Goal: Use online tool/utility: Utilize a website feature to perform a specific function

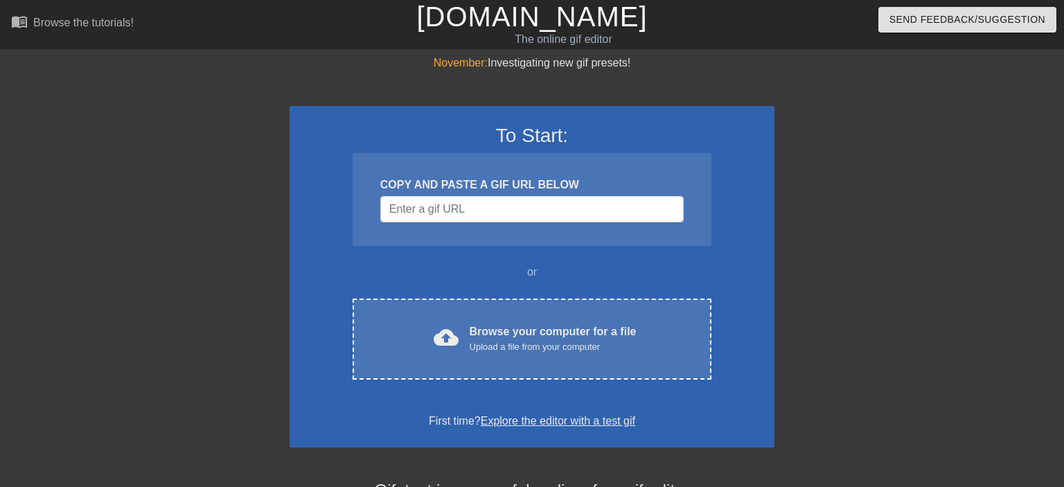
scroll to position [11, 0]
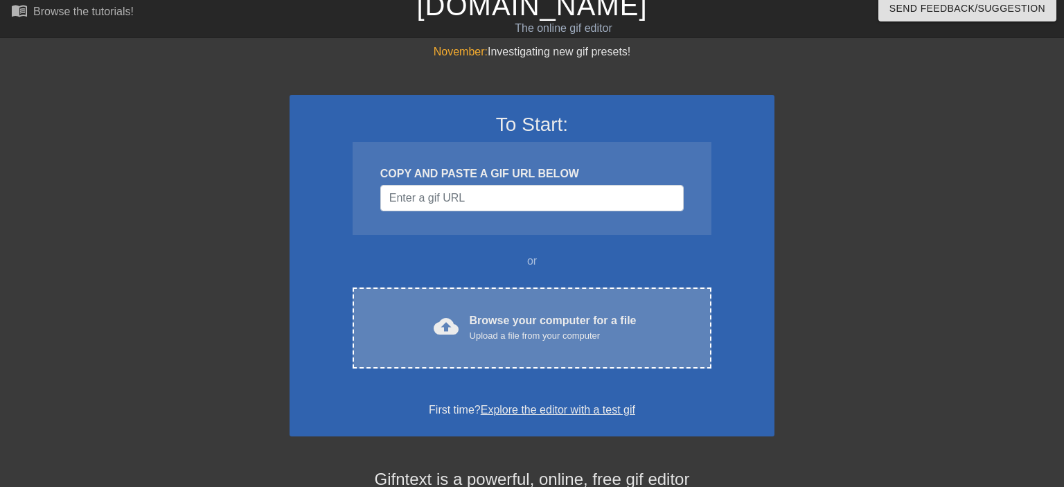
click at [492, 324] on div "Browse your computer for a file Upload a file from your computer" at bounding box center [553, 327] width 167 height 30
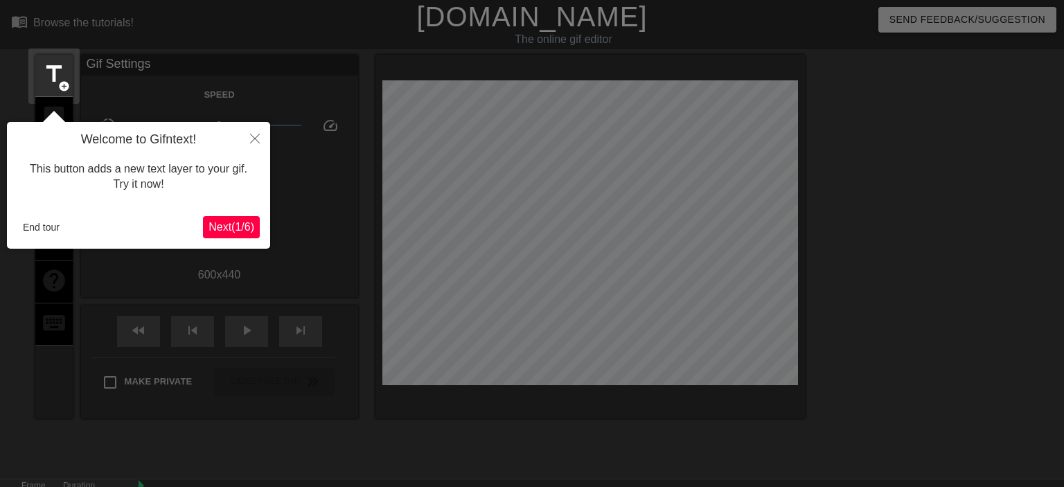
scroll to position [33, 0]
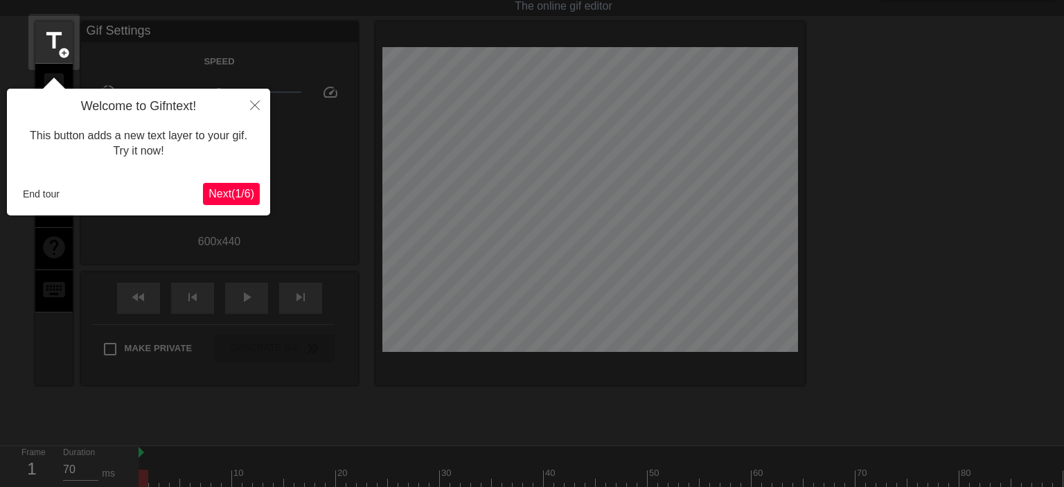
click at [209, 194] on span "Next ( 1 / 6 )" at bounding box center [232, 194] width 46 height 12
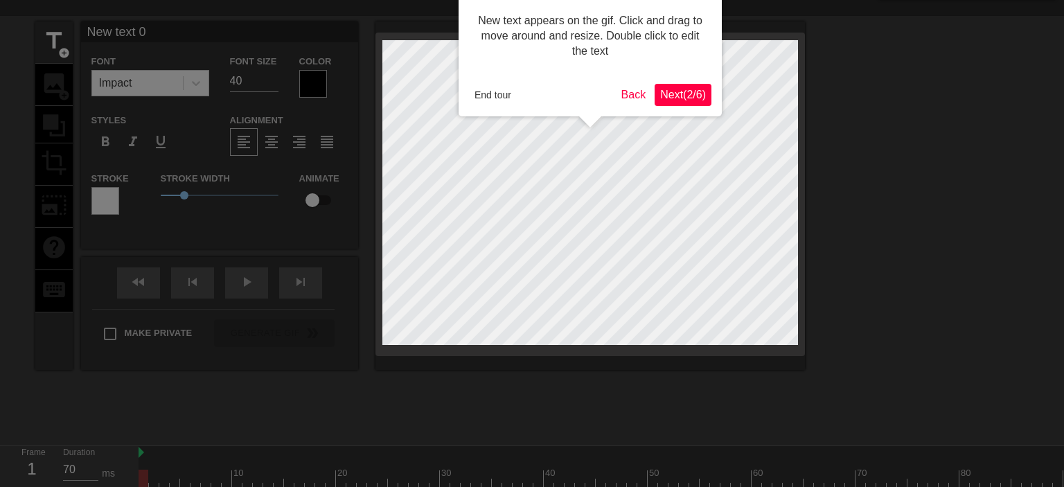
scroll to position [0, 0]
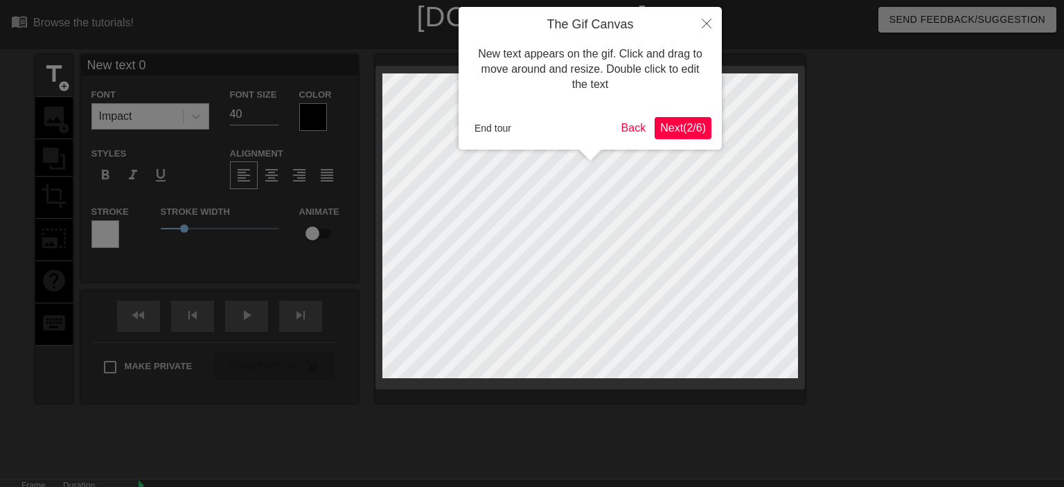
click at [660, 130] on span "Next ( 2 / 6 )" at bounding box center [683, 128] width 46 height 12
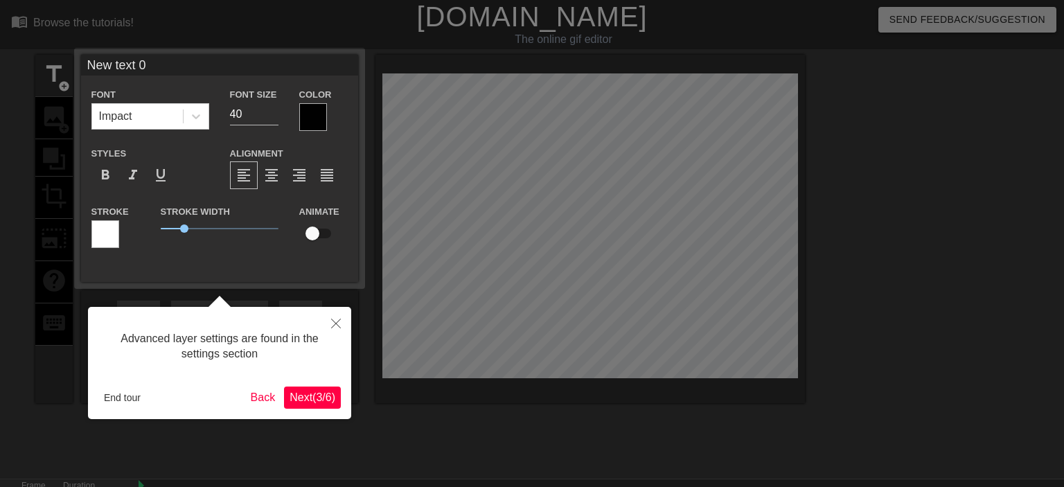
scroll to position [33, 0]
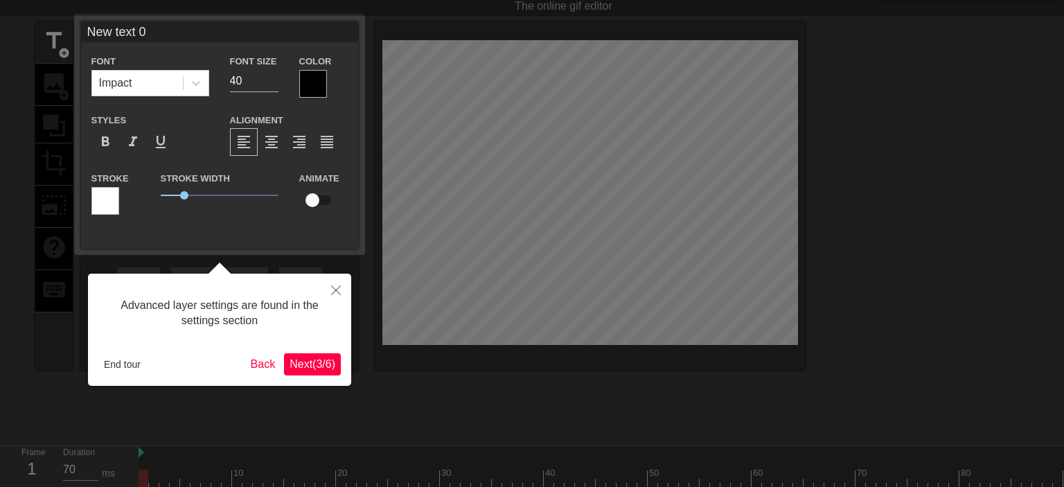
click at [321, 361] on span "Next ( 3 / 6 )" at bounding box center [313, 364] width 46 height 12
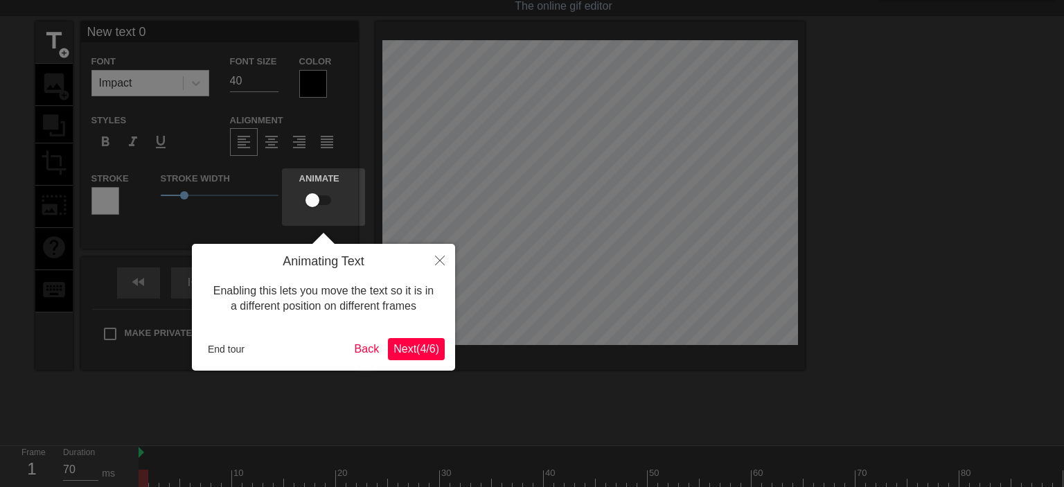
scroll to position [0, 0]
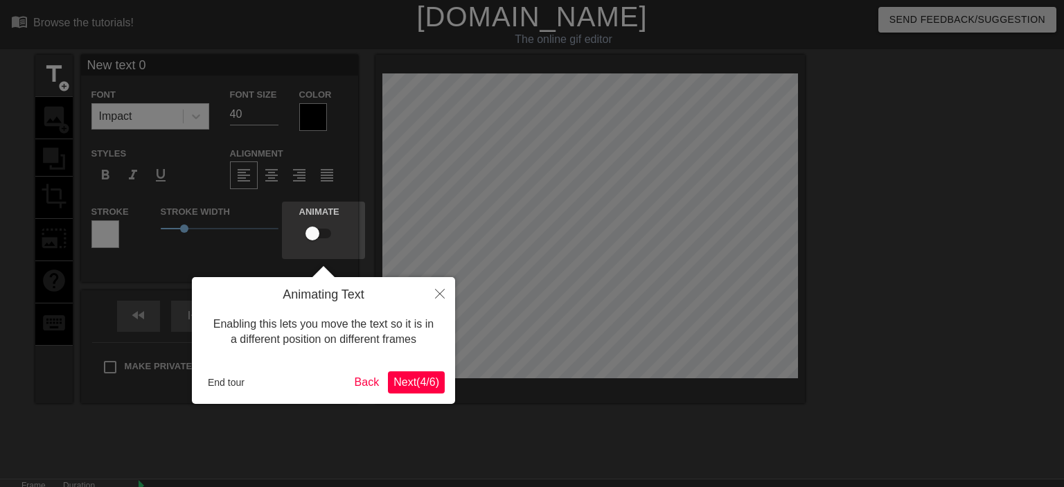
click at [409, 388] on span "Next ( 4 / 6 )" at bounding box center [416, 382] width 46 height 12
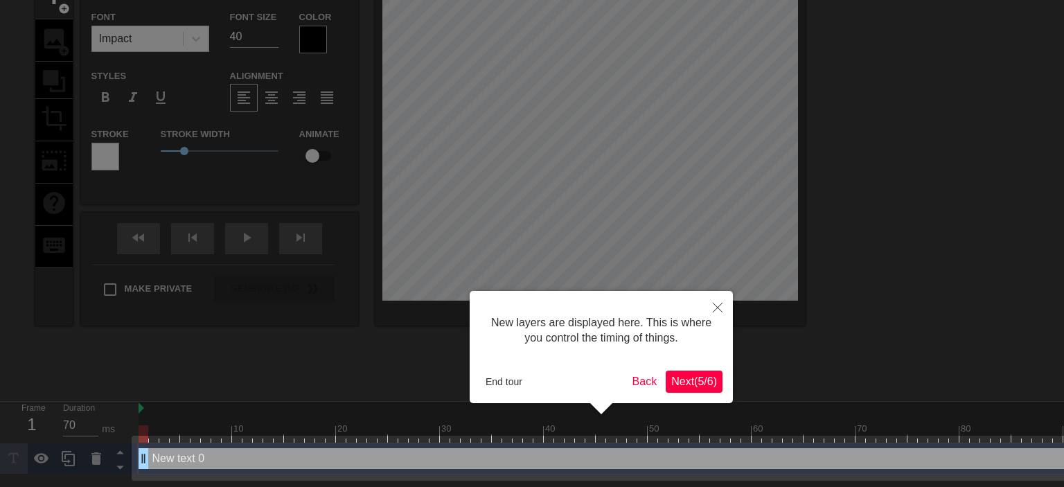
click at [673, 387] on span "Next ( 5 / 6 )" at bounding box center [694, 381] width 46 height 12
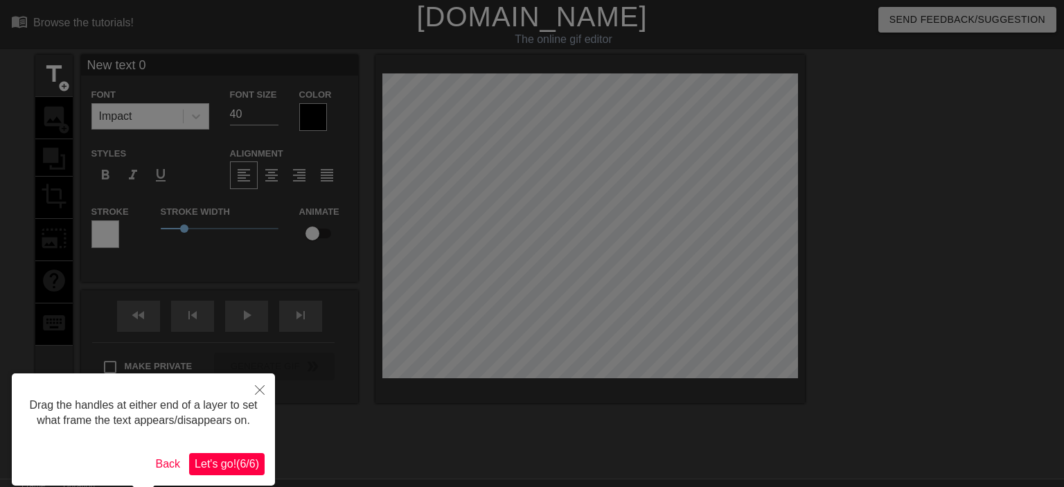
click at [233, 470] on span "Let's go! ( 6 / 6 )" at bounding box center [227, 464] width 64 height 12
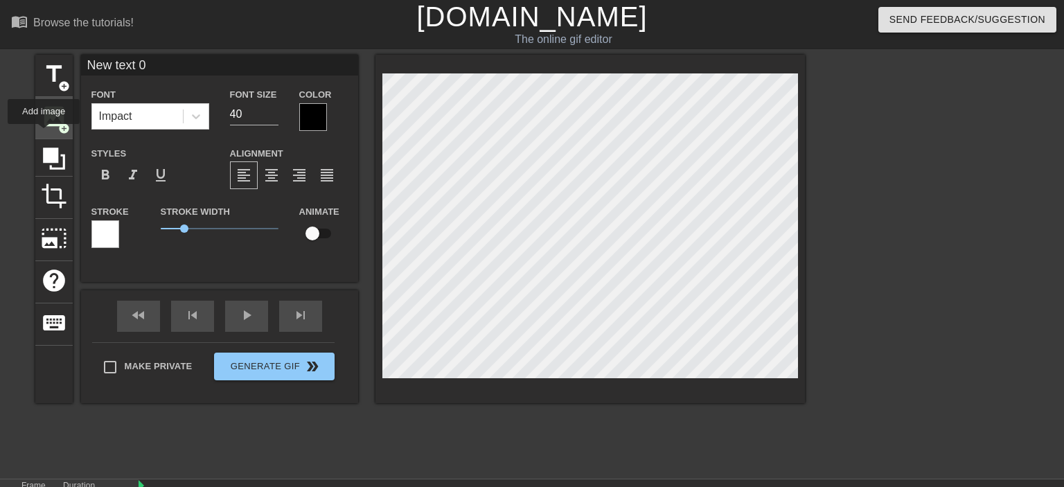
click at [48, 134] on div "image add_circle" at bounding box center [53, 118] width 37 height 42
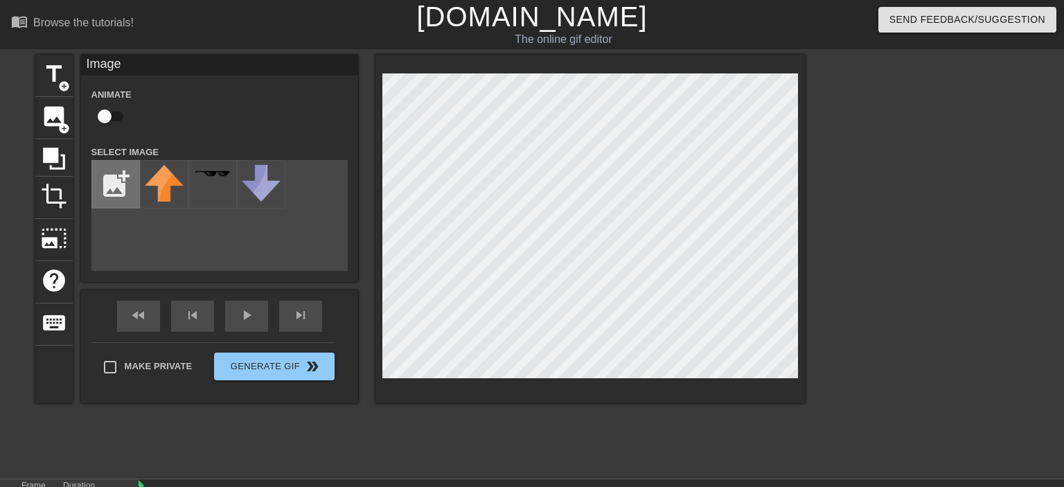
click at [122, 183] on input "file" at bounding box center [115, 184] width 47 height 47
type input "C:\fakepath\IMG_E0002.JPG"
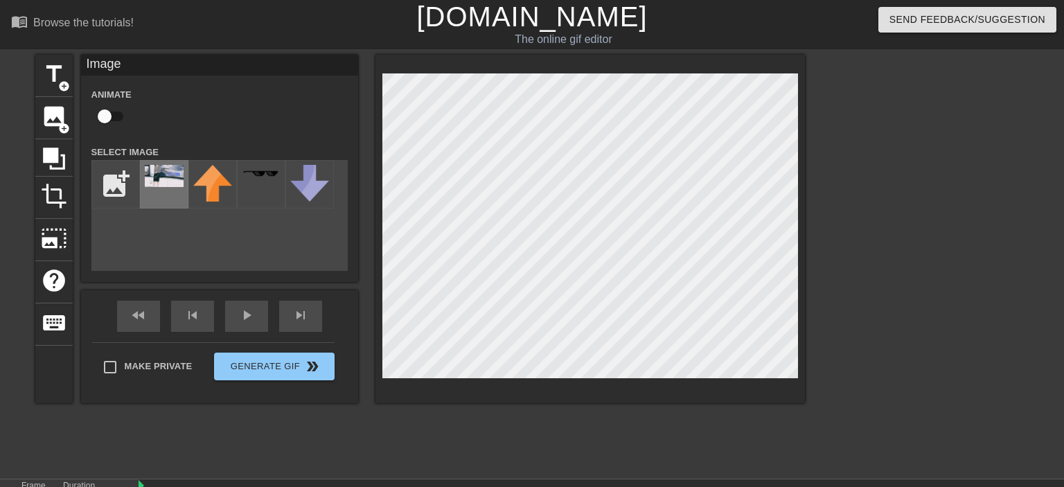
click at [145, 170] on img at bounding box center [164, 176] width 39 height 22
click at [60, 245] on span "photo_size_select_large" at bounding box center [54, 238] width 26 height 26
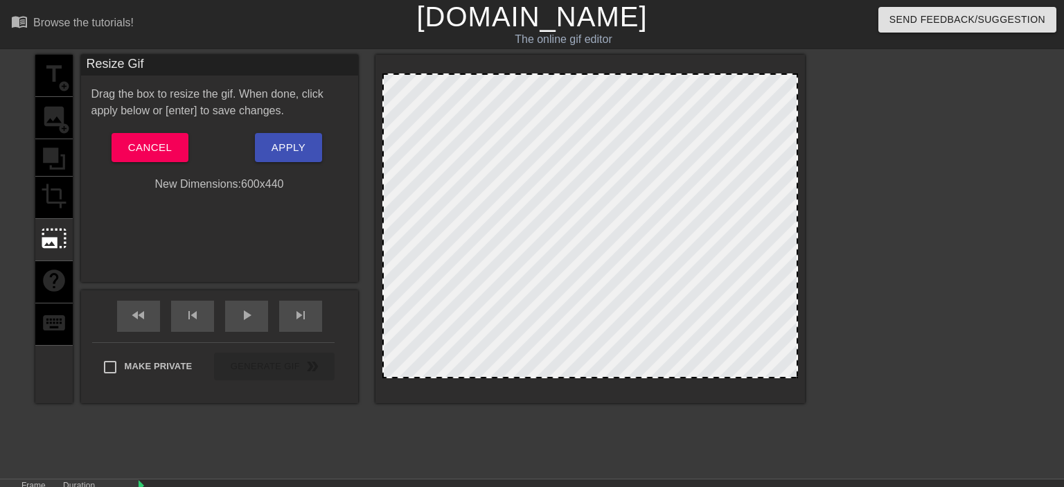
drag, startPoint x: 380, startPoint y: 69, endPoint x: 391, endPoint y: 88, distance: 22.3
click at [391, 89] on div at bounding box center [589, 229] width 429 height 348
drag, startPoint x: 382, startPoint y: 73, endPoint x: 389, endPoint y: 87, distance: 15.8
click at [389, 87] on div at bounding box center [589, 229] width 429 height 348
drag, startPoint x: 412, startPoint y: 100, endPoint x: 475, endPoint y: 154, distance: 83.0
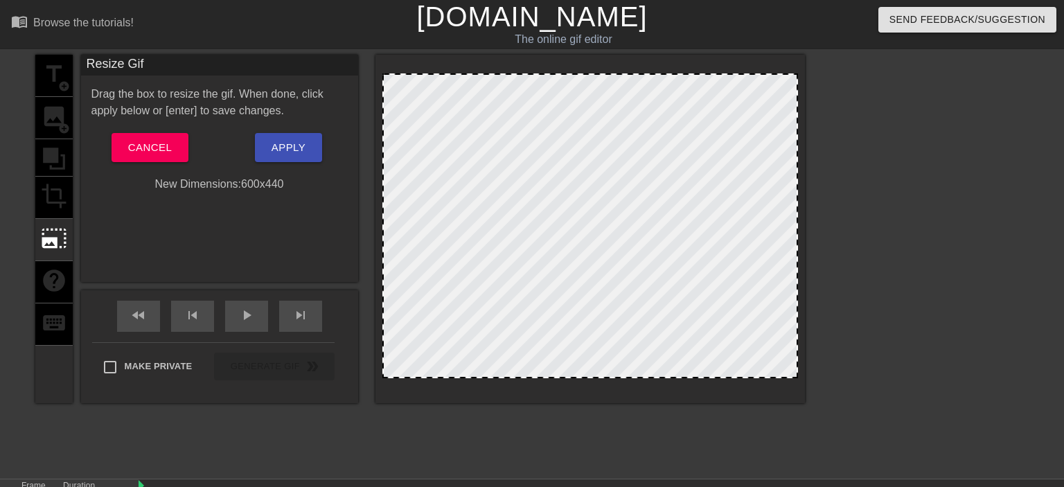
click at [475, 154] on div at bounding box center [590, 225] width 416 height 305
drag, startPoint x: 702, startPoint y: 379, endPoint x: 542, endPoint y: 269, distance: 194.4
click at [542, 269] on div at bounding box center [589, 229] width 429 height 348
drag, startPoint x: 480, startPoint y: 172, endPoint x: 622, endPoint y: 234, distance: 155.1
click at [622, 234] on div at bounding box center [590, 225] width 416 height 305
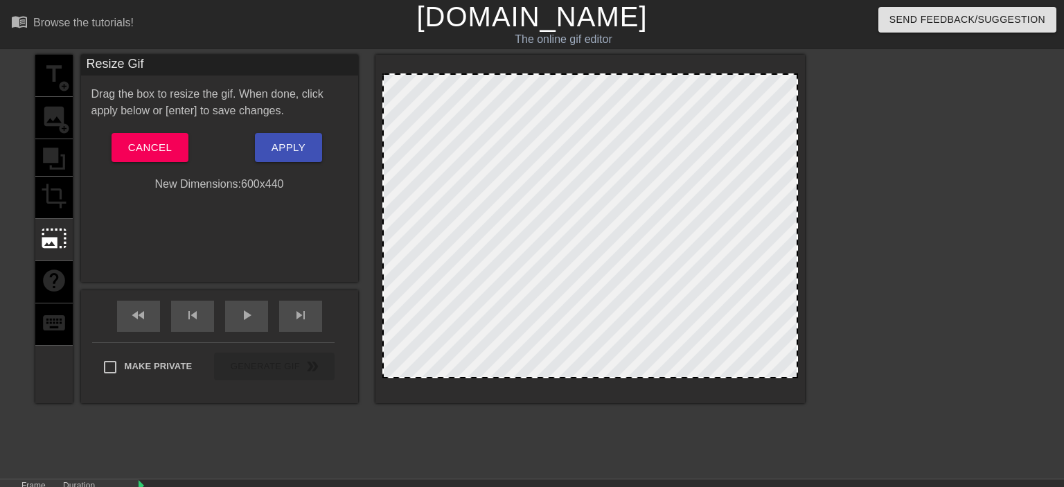
drag, startPoint x: 732, startPoint y: 73, endPoint x: 683, endPoint y: 154, distance: 94.8
click at [689, 157] on div at bounding box center [589, 229] width 429 height 348
drag, startPoint x: 789, startPoint y: 148, endPoint x: 619, endPoint y: 166, distance: 171.3
click at [619, 166] on div at bounding box center [590, 225] width 416 height 305
drag, startPoint x: 661, startPoint y: 67, endPoint x: 366, endPoint y: 146, distance: 305.0
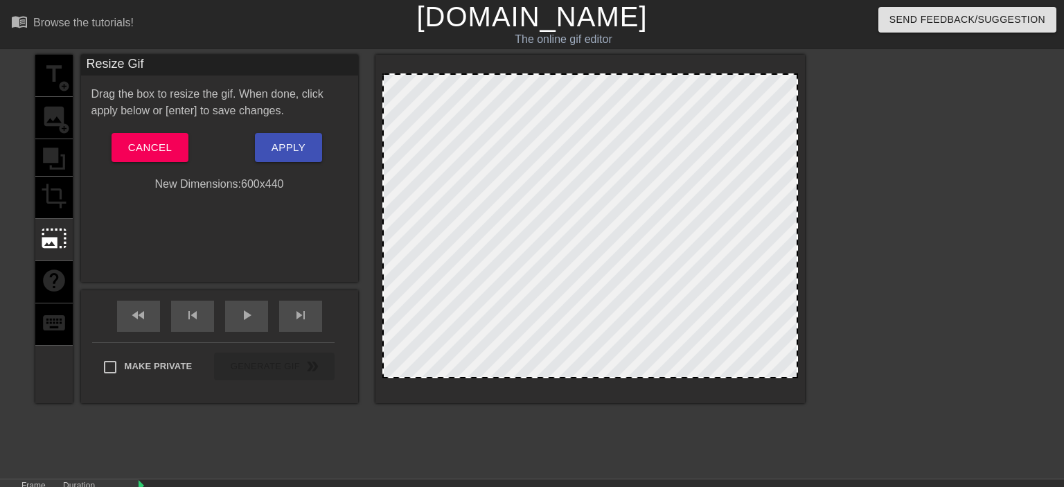
click at [366, 146] on div "title add_circle image add_circle crop photo_size_select_large help keyboard Re…" at bounding box center [420, 229] width 770 height 348
drag, startPoint x: 565, startPoint y: 168, endPoint x: 700, endPoint y: 246, distance: 156.4
drag, startPoint x: 557, startPoint y: 173, endPoint x: 644, endPoint y: 277, distance: 135.7
click at [711, 380] on div at bounding box center [589, 229] width 429 height 348
drag, startPoint x: 601, startPoint y: 242, endPoint x: 547, endPoint y: 211, distance: 62.7
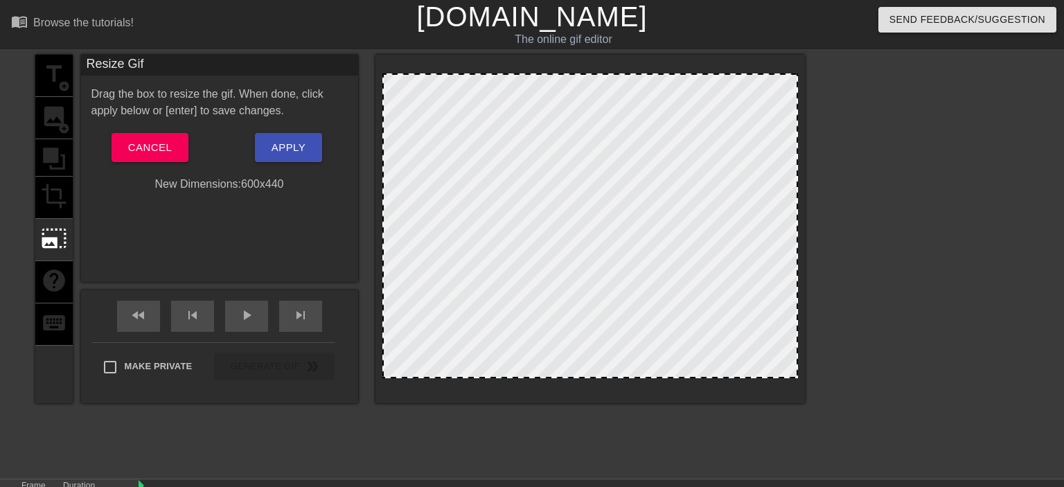
click at [650, 319] on div at bounding box center [590, 225] width 416 height 305
drag, startPoint x: 493, startPoint y: 199, endPoint x: 412, endPoint y: 157, distance: 91.4
click at [412, 157] on div at bounding box center [590, 225] width 416 height 305
drag, startPoint x: 531, startPoint y: 231, endPoint x: 459, endPoint y: 169, distance: 95.3
click at [469, 172] on div at bounding box center [590, 225] width 416 height 305
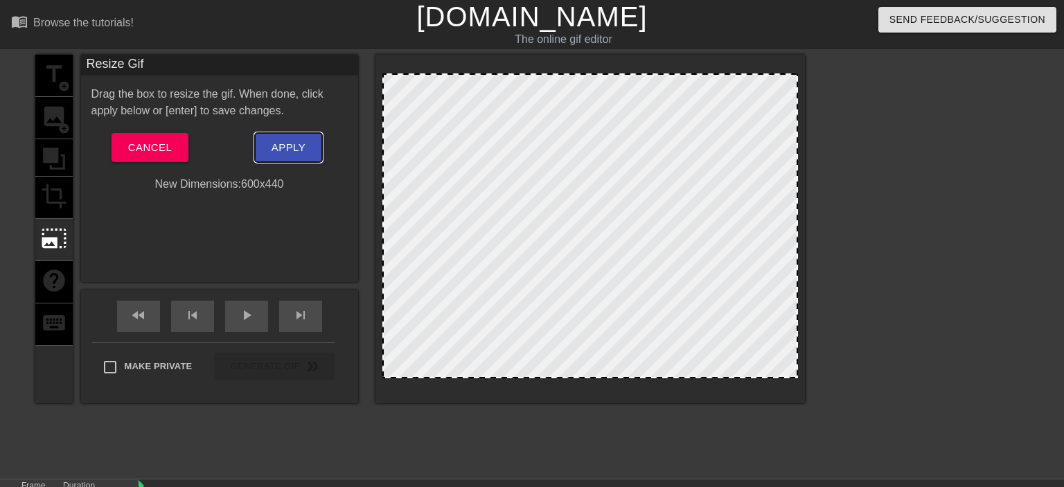
click at [269, 162] on button "Apply" at bounding box center [288, 147] width 67 height 29
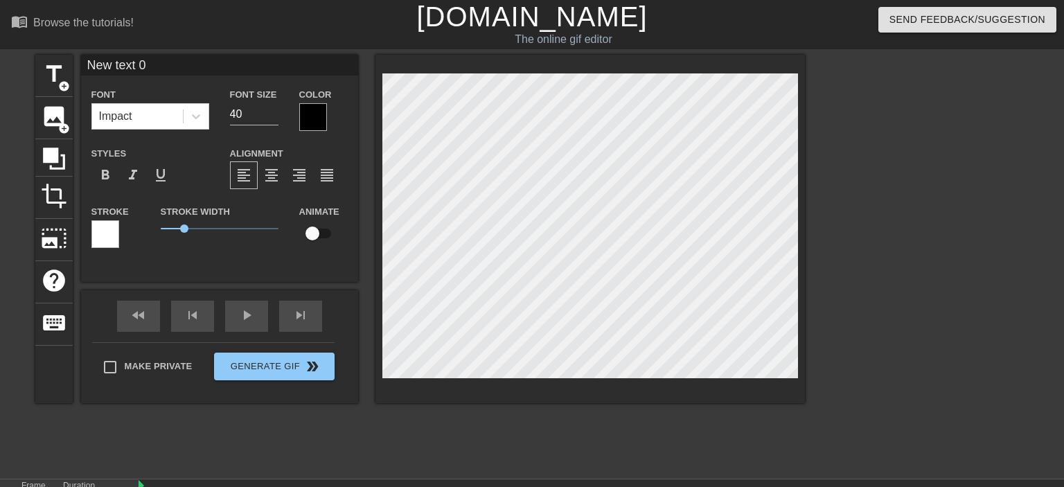
drag, startPoint x: 166, startPoint y: 68, endPoint x: 0, endPoint y: 86, distance: 166.5
click at [81, 76] on input "New text 0" at bounding box center [219, 65] width 277 height 21
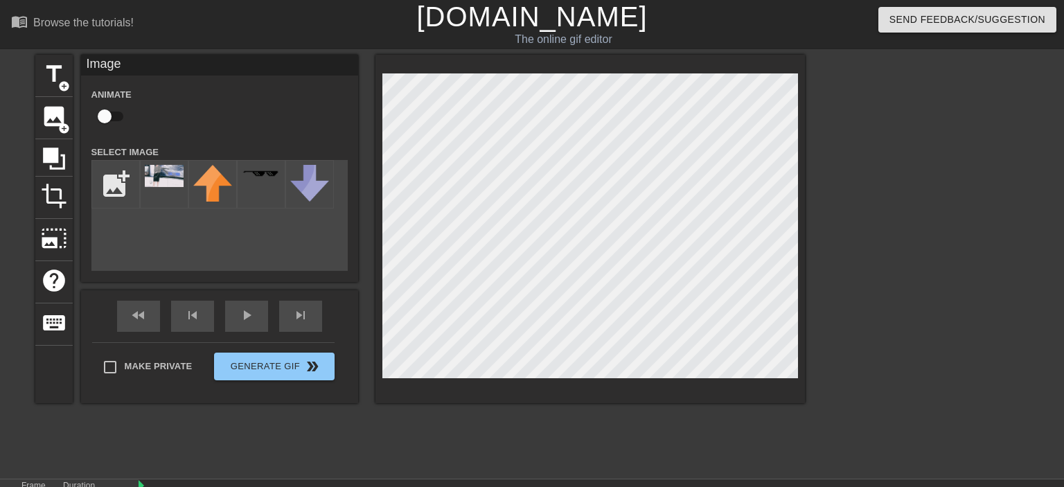
click at [110, 113] on input "checkbox" at bounding box center [104, 116] width 79 height 26
checkbox input "true"
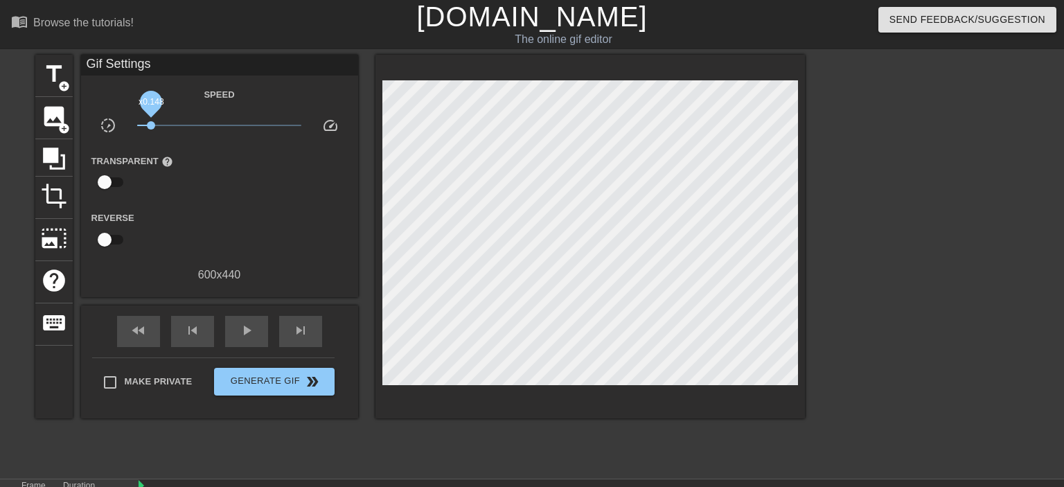
drag, startPoint x: 216, startPoint y: 121, endPoint x: 151, endPoint y: 125, distance: 65.3
click at [151, 125] on span "x0.148" at bounding box center [219, 125] width 164 height 17
click at [148, 126] on span "x0.136" at bounding box center [148, 125] width 8 height 8
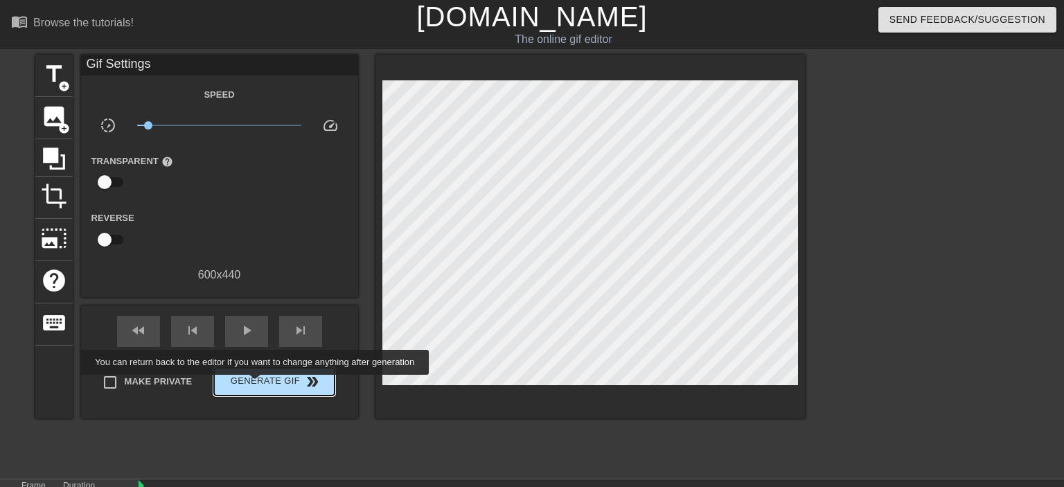
click at [294, 384] on span "Generate Gif double_arrow" at bounding box center [274, 381] width 109 height 17
